Goal: Browse casually

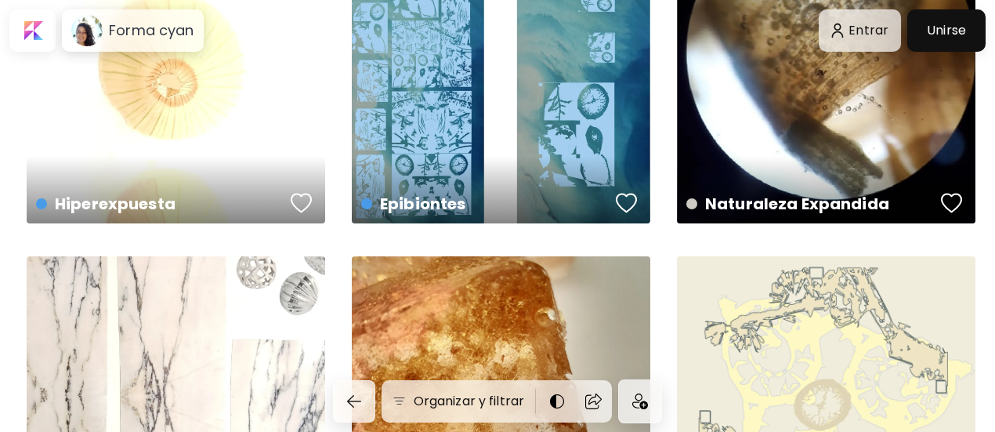
scroll to position [44, 0]
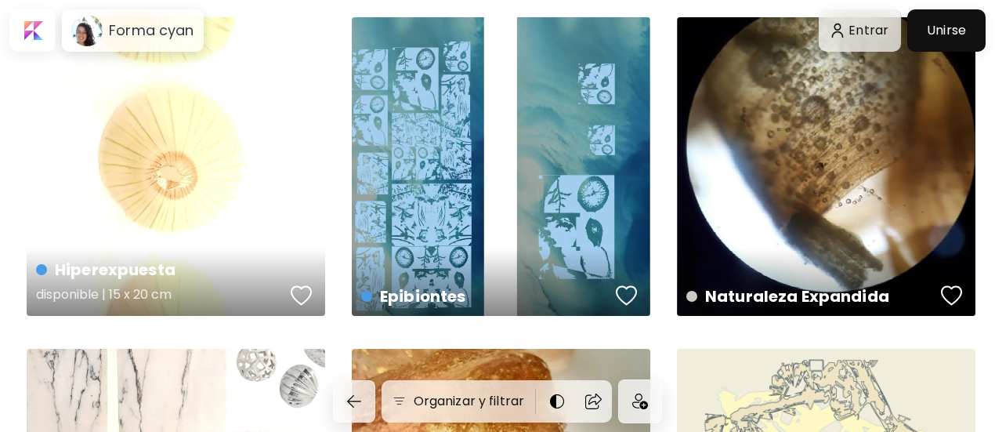
click at [74, 281] on h5 "disponible | 15 x 20 cm" at bounding box center [160, 296] width 249 height 31
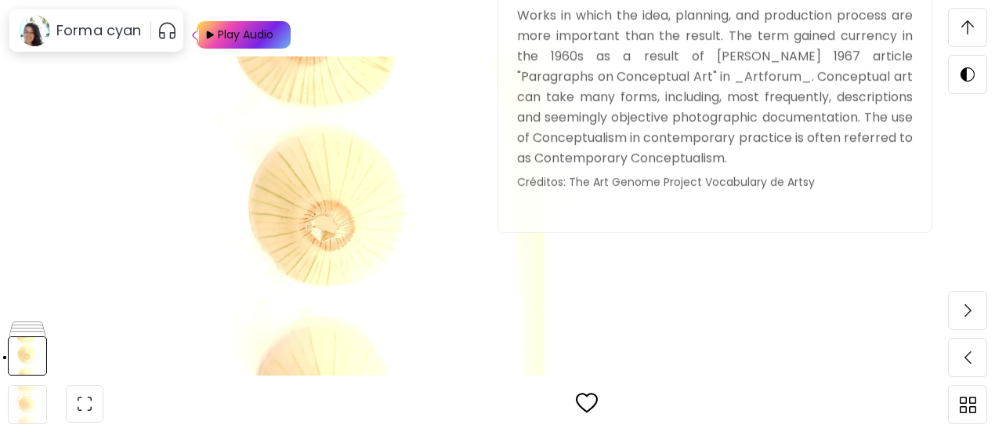
scroll to position [1823, 0]
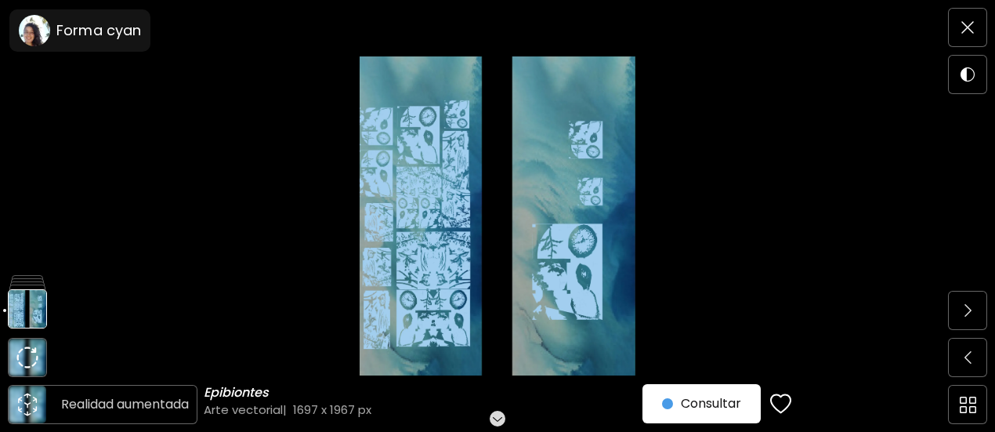
click at [18, 406] on icon "animation" at bounding box center [27, 404] width 25 height 25
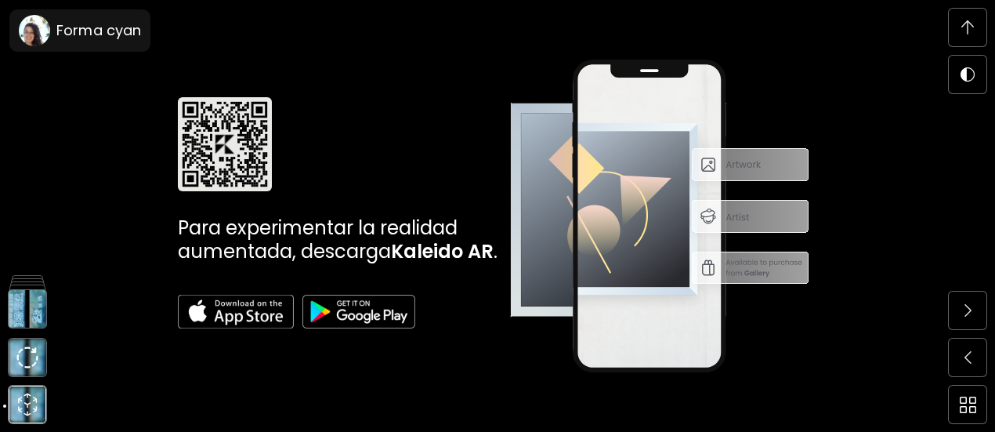
scroll to position [7827, 0]
